Goal: Transaction & Acquisition: Purchase product/service

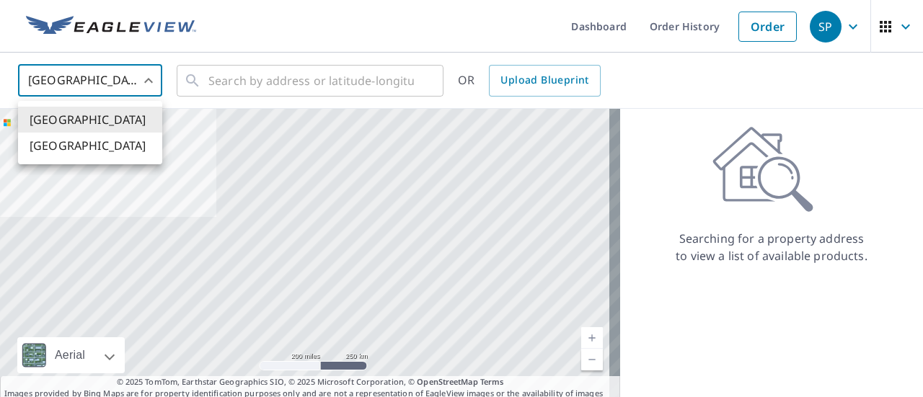
click at [85, 95] on body "SP SP Dashboard Order History Order SP [GEOGRAPHIC_DATA] US ​ ​ OR Upload Bluep…" at bounding box center [461, 198] width 923 height 397
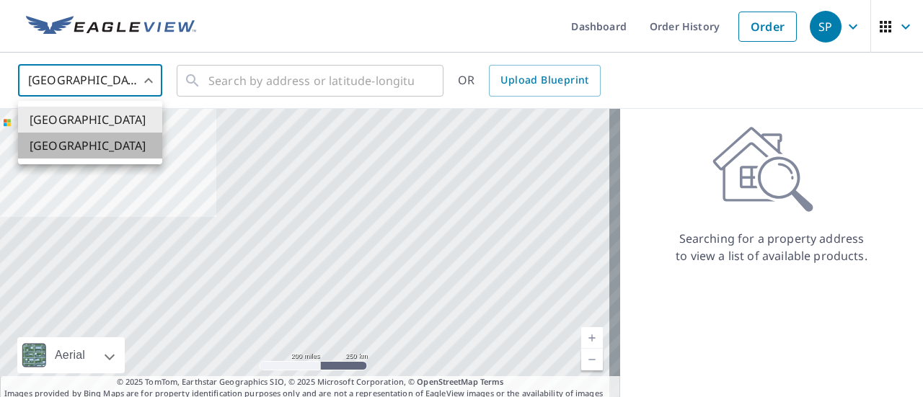
click at [101, 151] on li "[GEOGRAPHIC_DATA]" at bounding box center [90, 146] width 144 height 26
type input "CA"
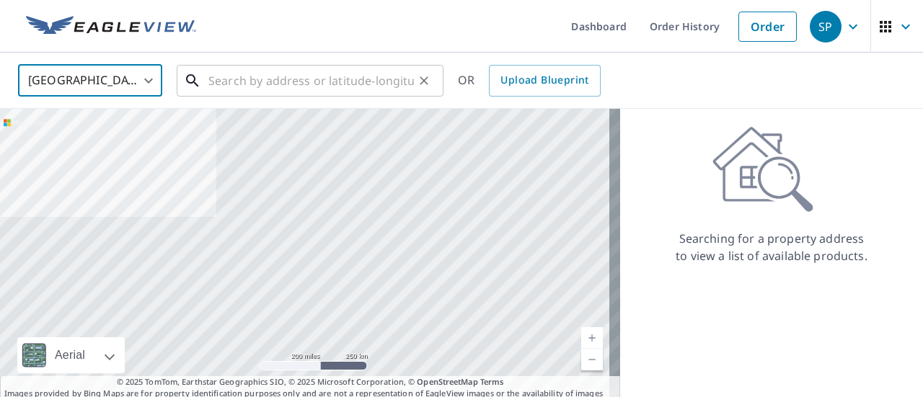
click at [242, 81] on input "text" at bounding box center [311, 81] width 206 height 40
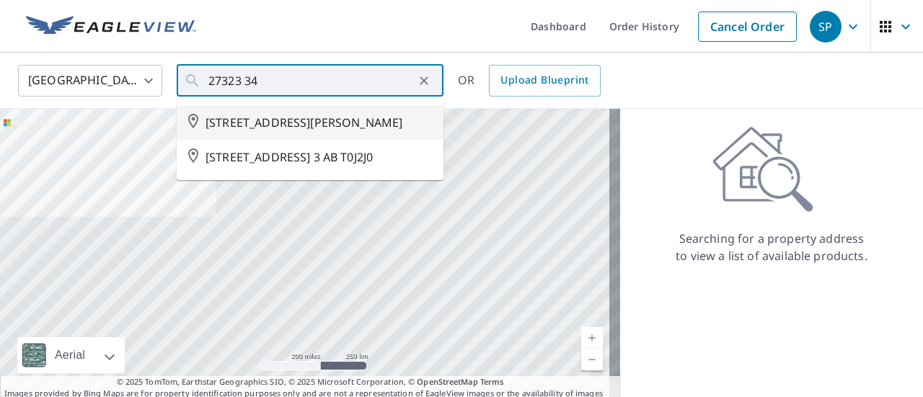
type input "[STREET_ADDRESS][PERSON_NAME]"
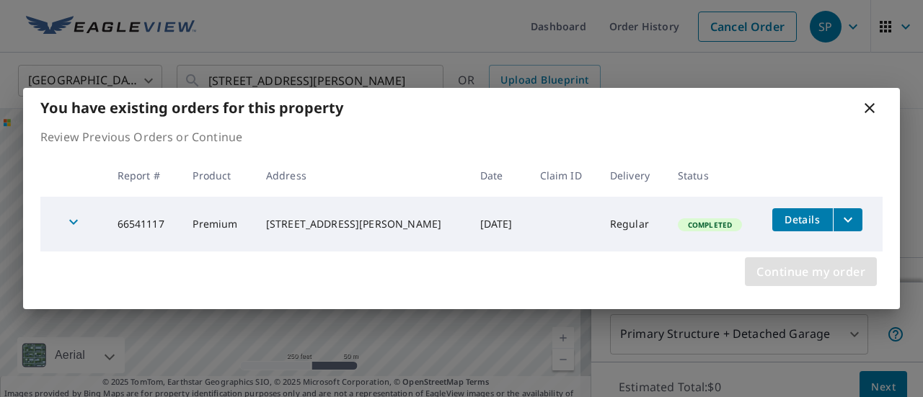
click at [807, 270] on span "Continue my order" at bounding box center [811, 272] width 109 height 20
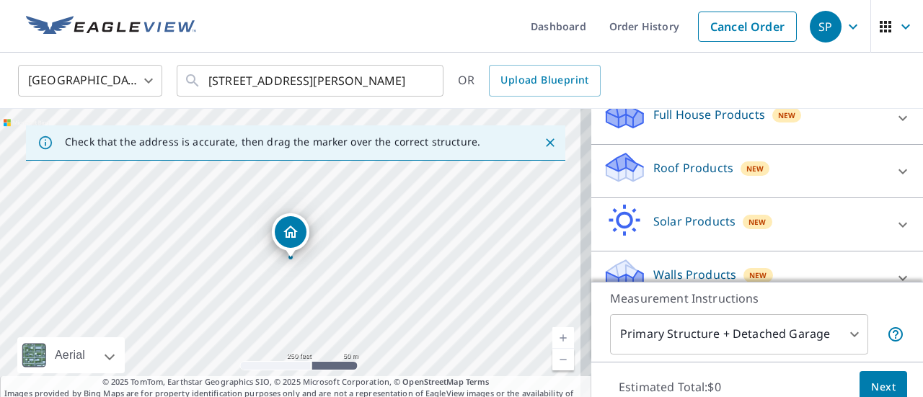
scroll to position [170, 0]
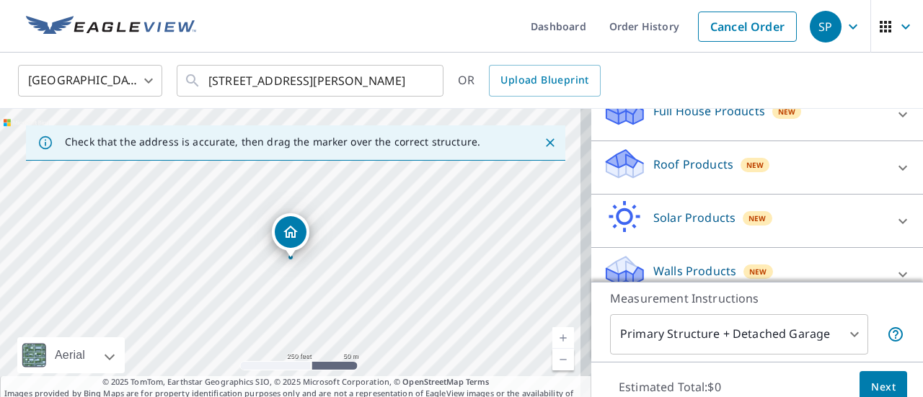
click at [785, 182] on div "Roof Products New" at bounding box center [744, 167] width 283 height 41
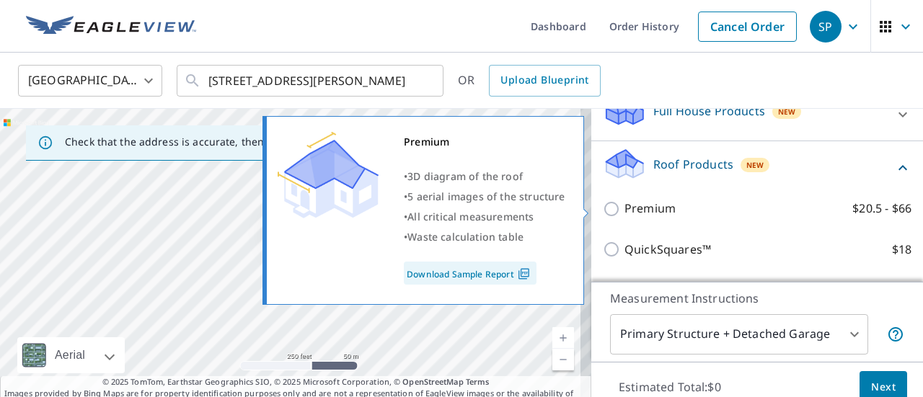
click at [603, 213] on input "Premium $20.5 - $66" at bounding box center [614, 208] width 22 height 17
checkbox input "true"
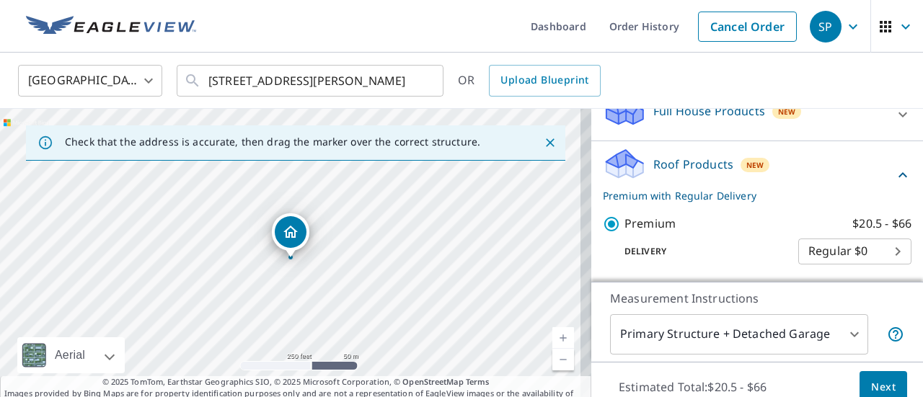
click at [875, 391] on span "Next" at bounding box center [883, 388] width 25 height 18
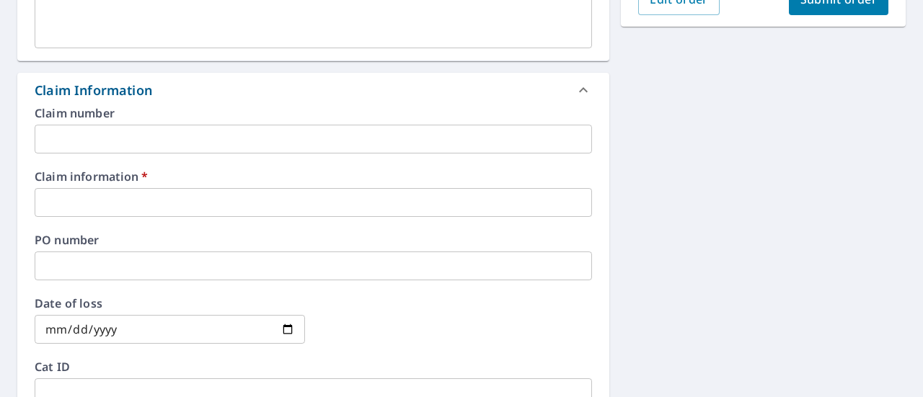
scroll to position [462, 0]
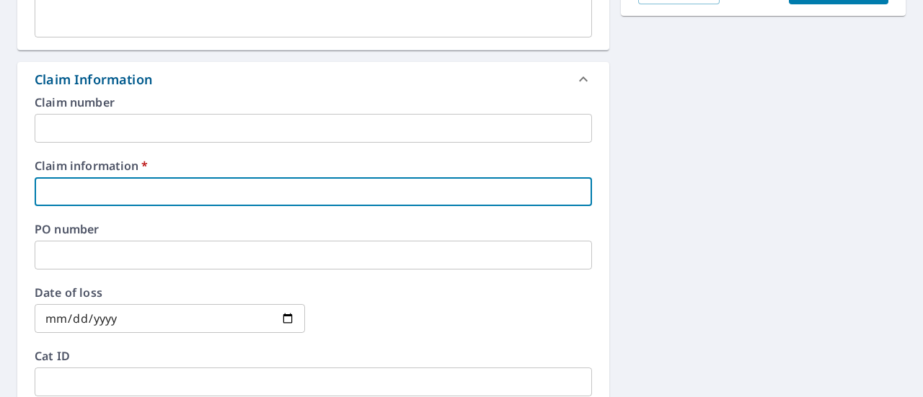
click at [458, 194] on input "text" at bounding box center [313, 191] width 557 height 29
type input "On Top Roofing"
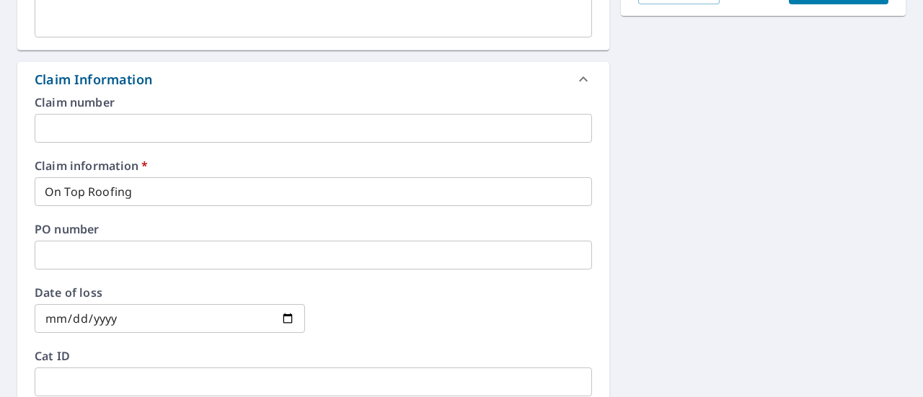
click at [741, 165] on div "[GEOGRAPHIC_DATA][STREET_ADDRESS][PERSON_NAME] A standard road map Aerial A det…" at bounding box center [461, 230] width 923 height 1116
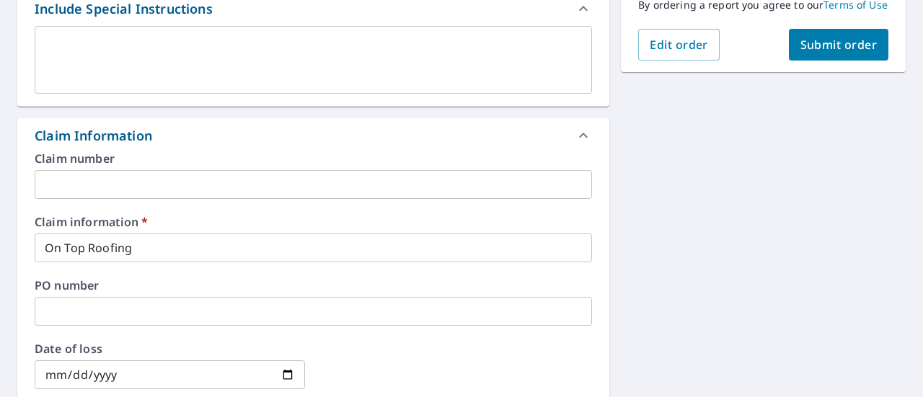
scroll to position [404, 0]
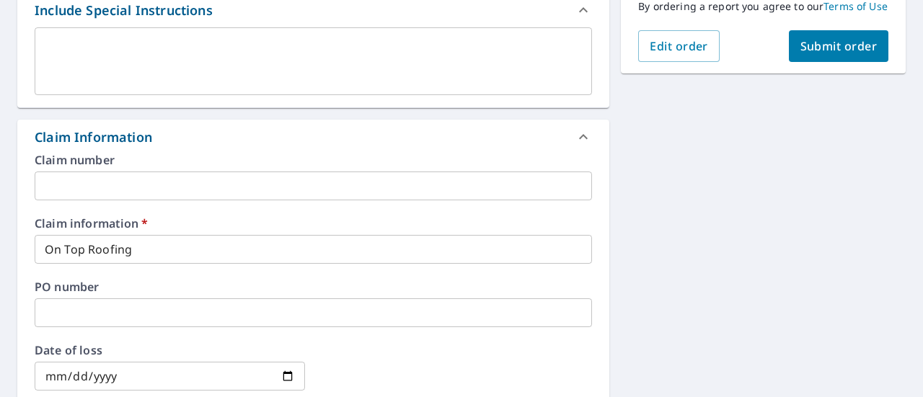
click at [828, 54] on span "Submit order" at bounding box center [839, 46] width 77 height 16
checkbox input "true"
